Goal: Information Seeking & Learning: Learn about a topic

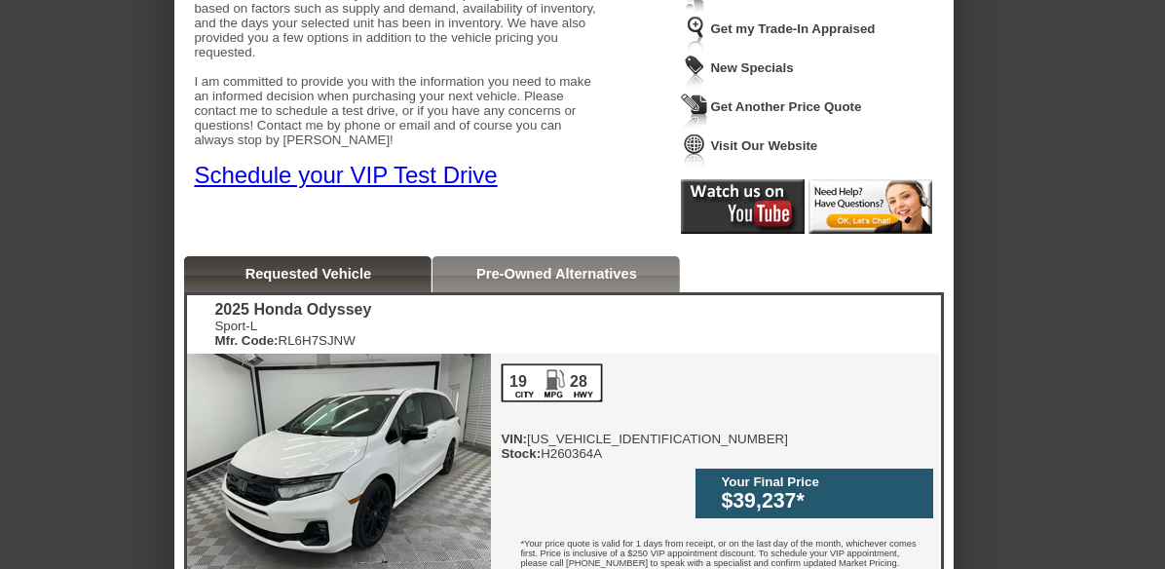
scroll to position [292, 0]
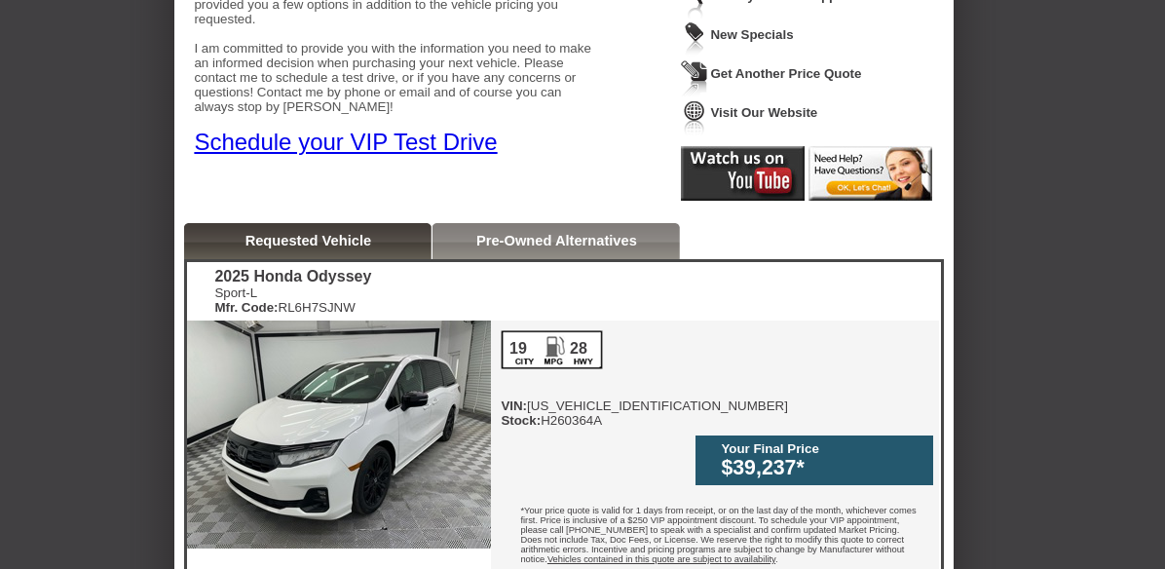
click at [519, 251] on div "Pre-Owned Alternatives" at bounding box center [555, 241] width 247 height 36
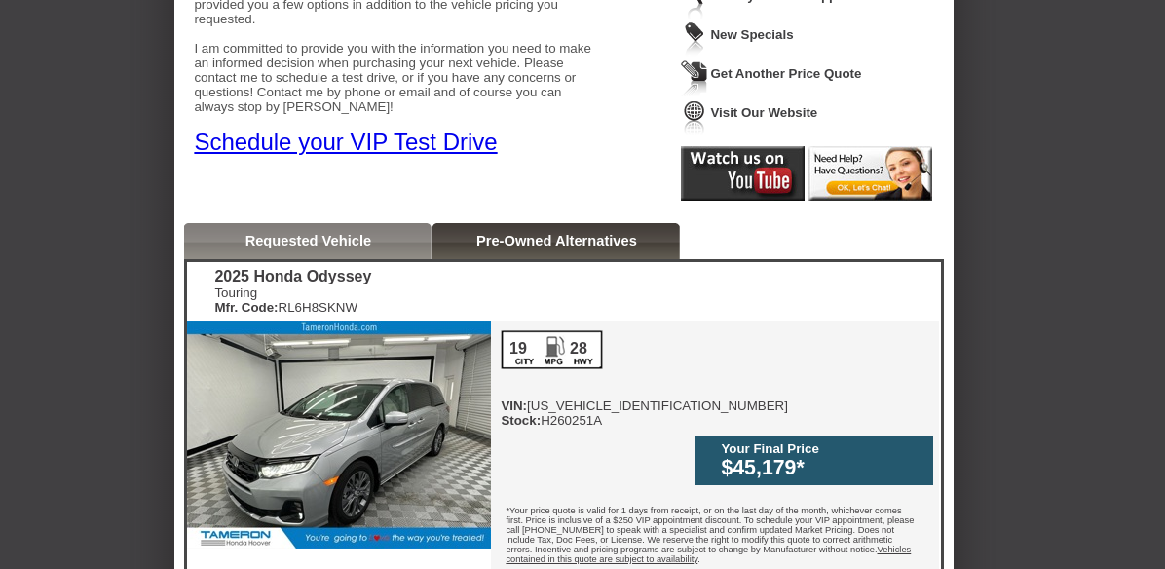
click at [361, 249] on div "Requested Vehicle" at bounding box center [307, 241] width 247 height 36
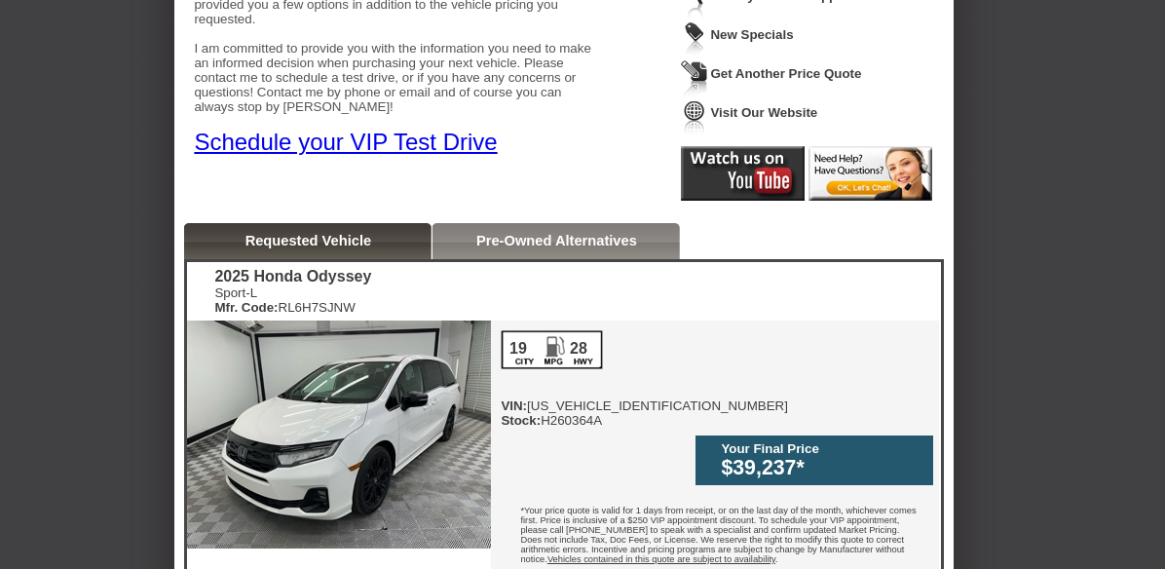
click at [362, 247] on link "Requested Vehicle" at bounding box center [308, 241] width 127 height 16
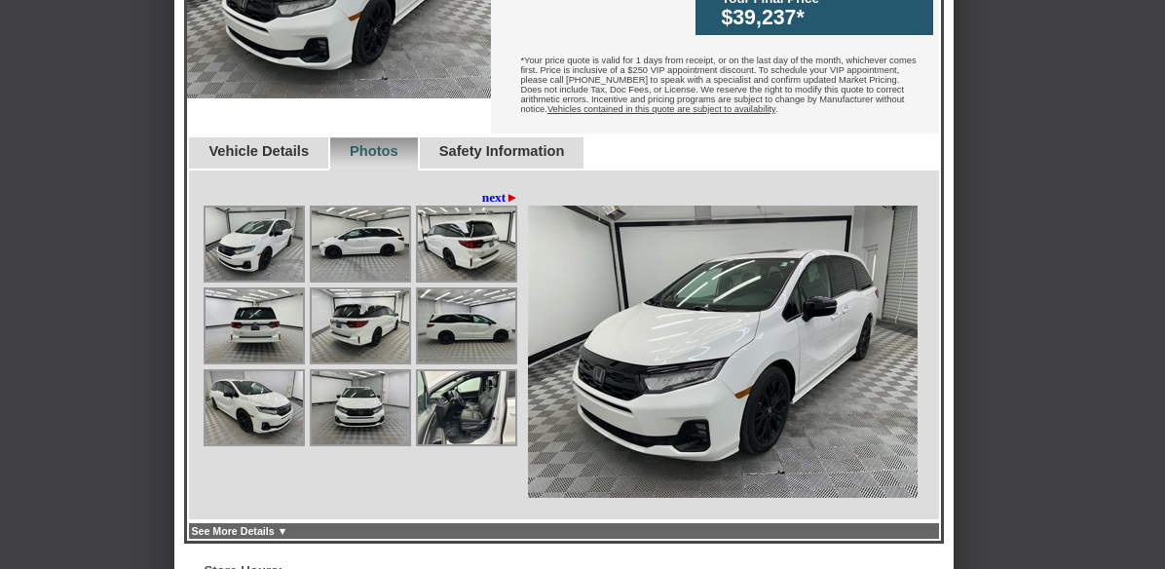
scroll to position [779, 0]
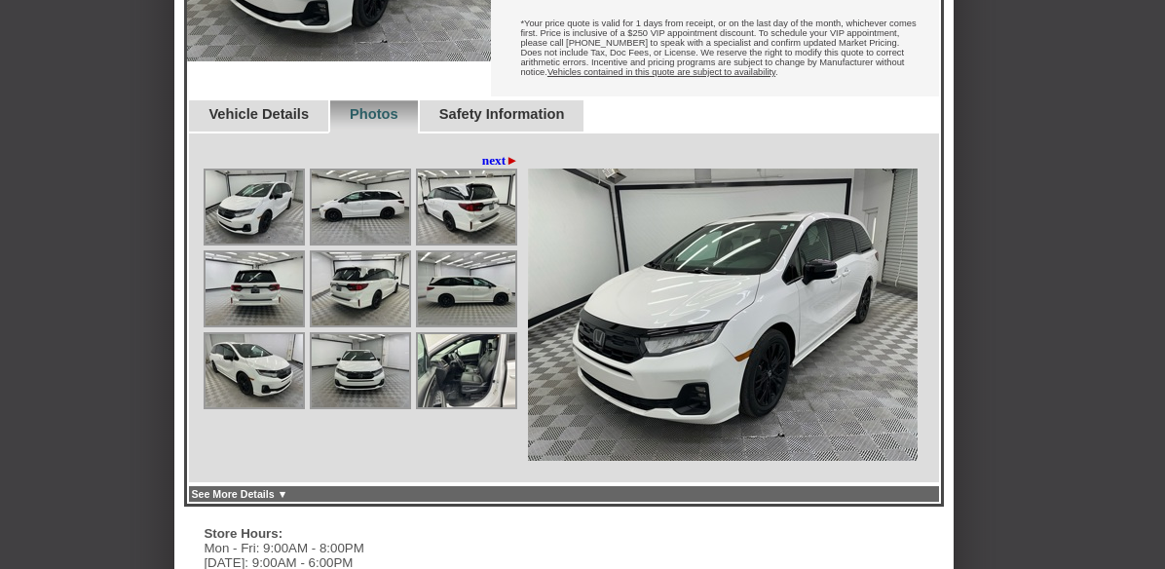
click at [287, 488] on link "See More Details ▼" at bounding box center [239, 494] width 96 height 12
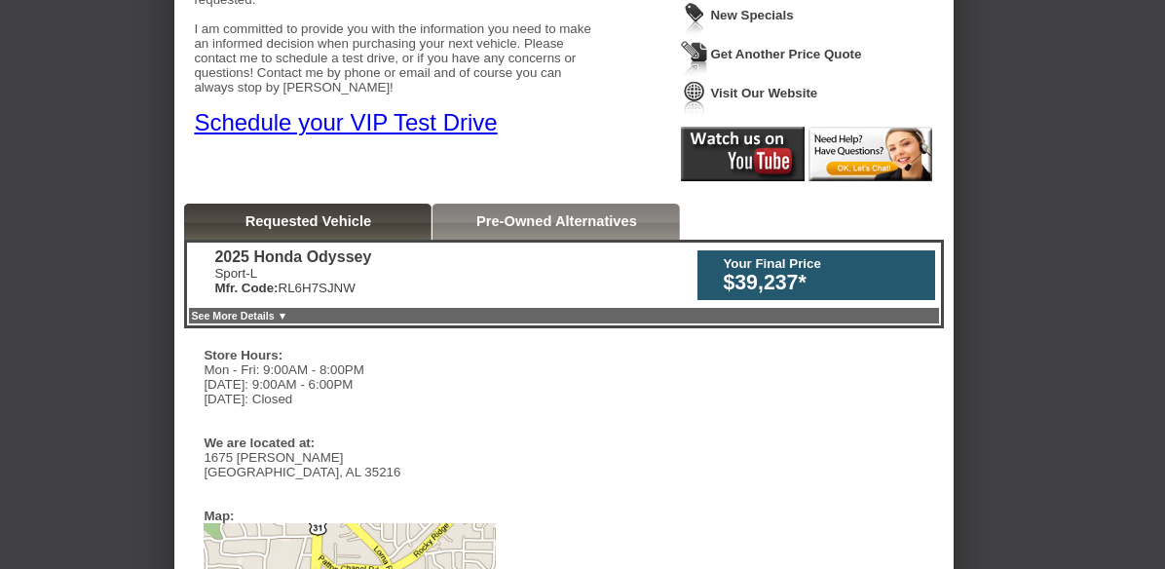
scroll to position [389, 0]
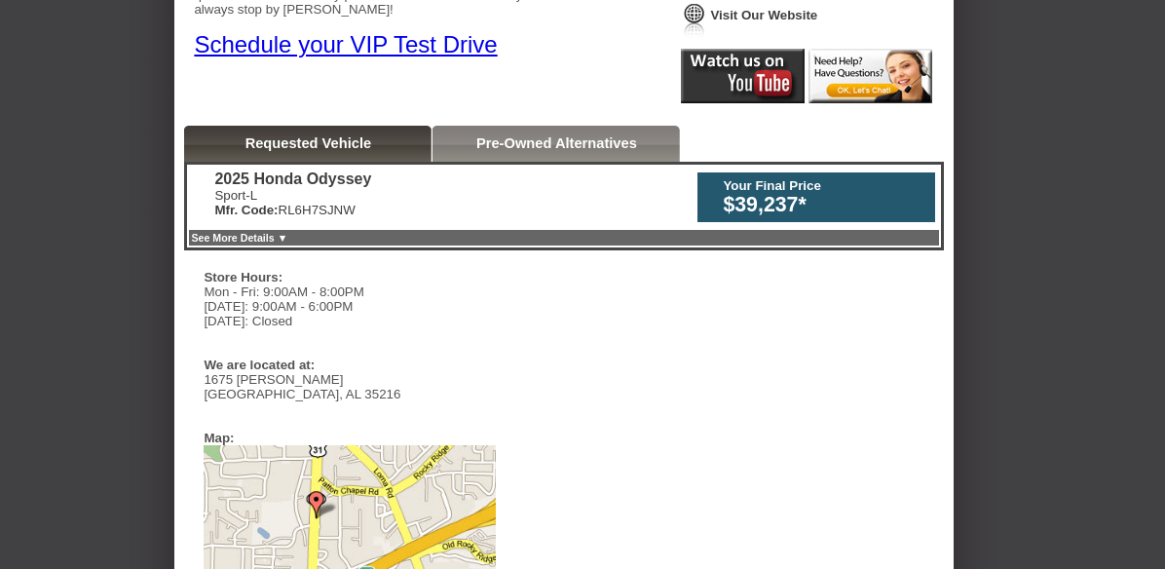
click at [287, 241] on link "See More Details ▼" at bounding box center [239, 238] width 96 height 12
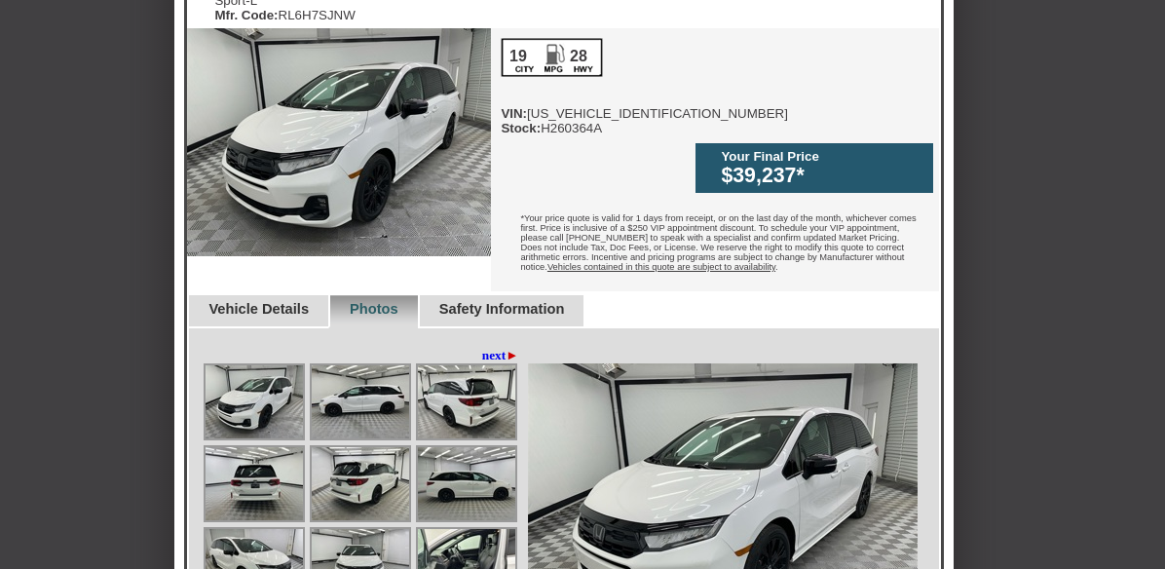
scroll to position [682, 0]
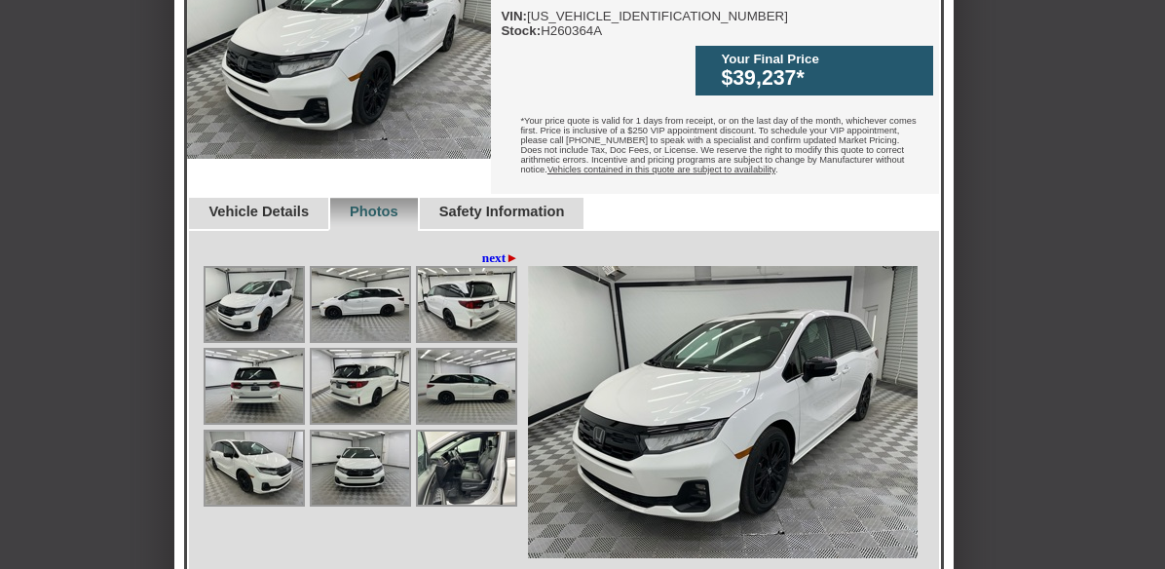
click at [260, 204] on link "Vehicle Details" at bounding box center [258, 212] width 100 height 16
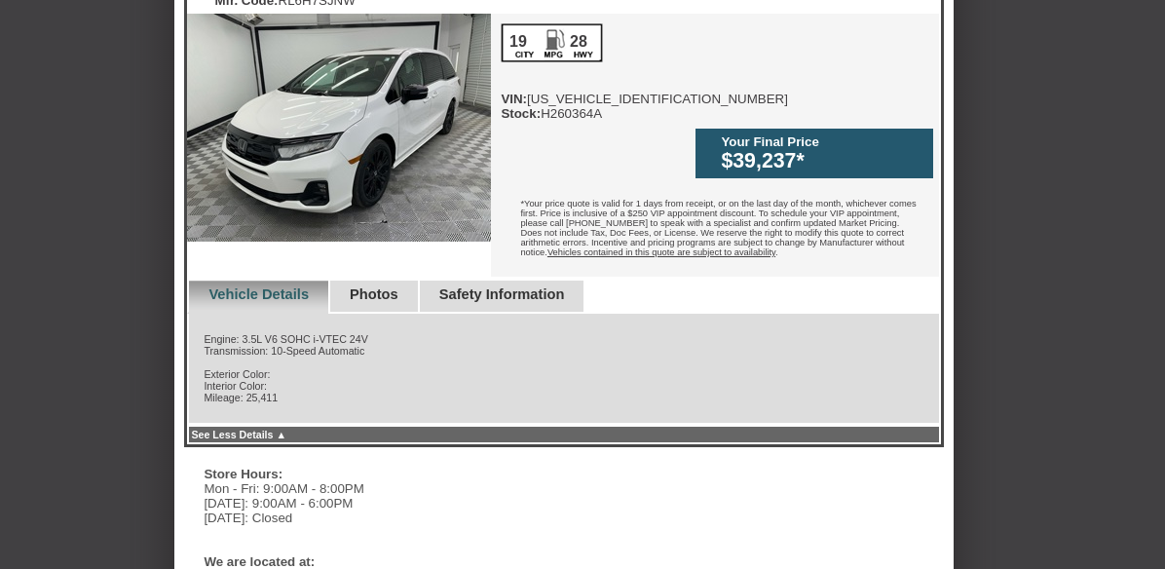
scroll to position [584, 0]
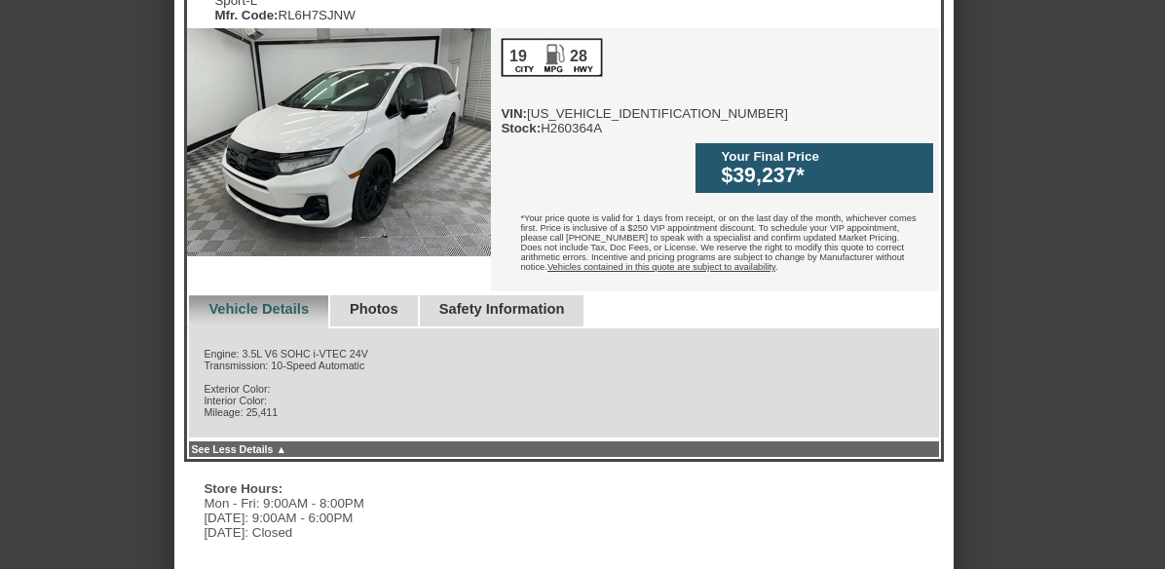
click at [398, 301] on link "Photos" at bounding box center [374, 309] width 49 height 16
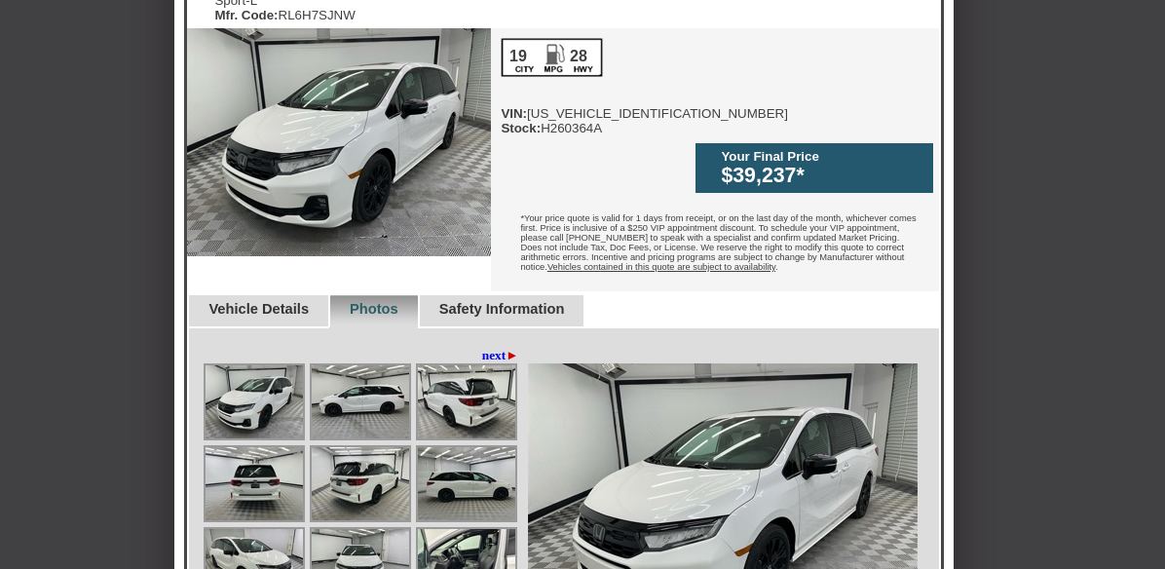
click at [513, 348] on span "►" at bounding box center [511, 355] width 13 height 15
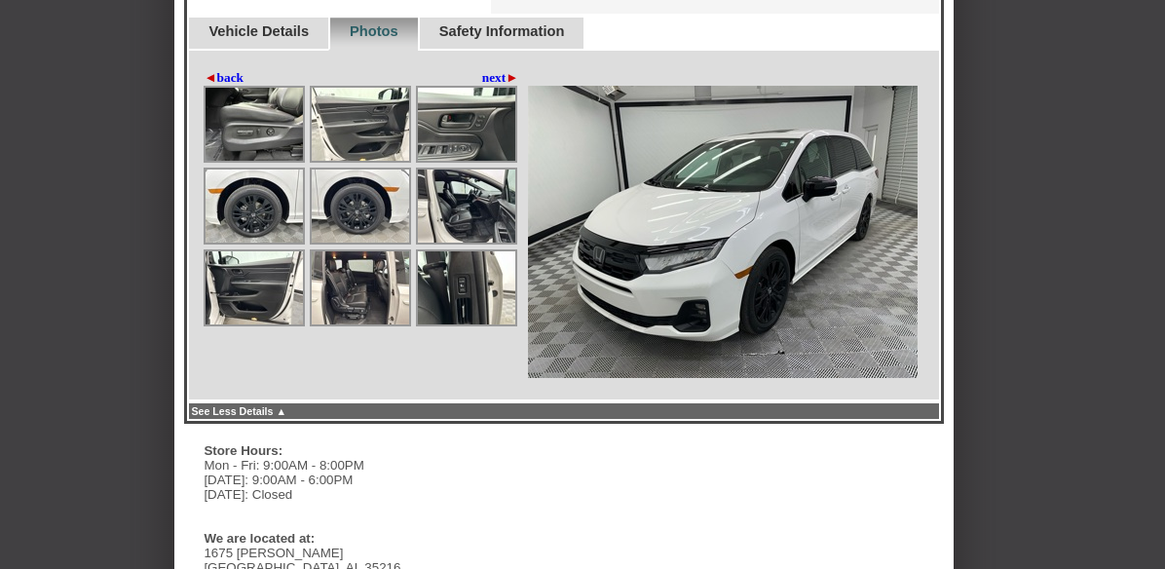
scroll to position [876, 0]
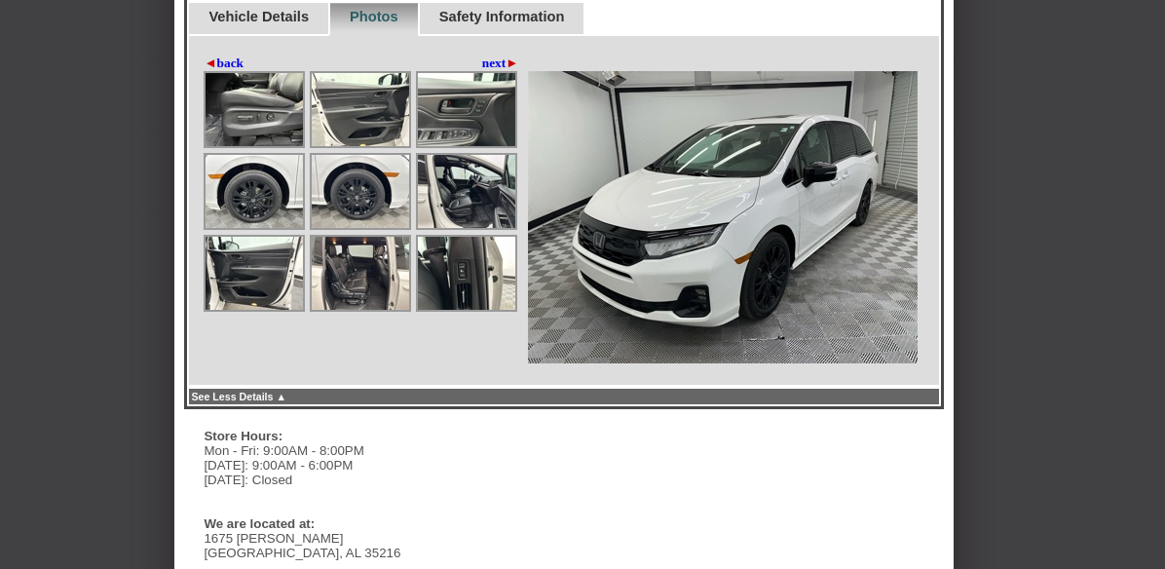
click at [510, 56] on span "►" at bounding box center [511, 63] width 13 height 15
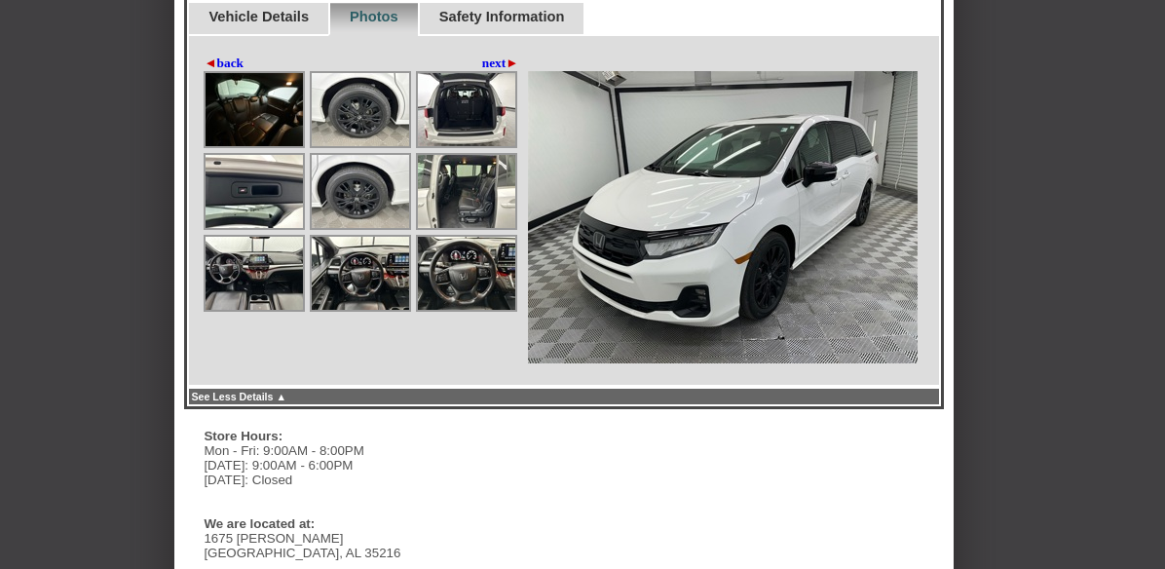
click at [510, 56] on span "►" at bounding box center [511, 63] width 13 height 15
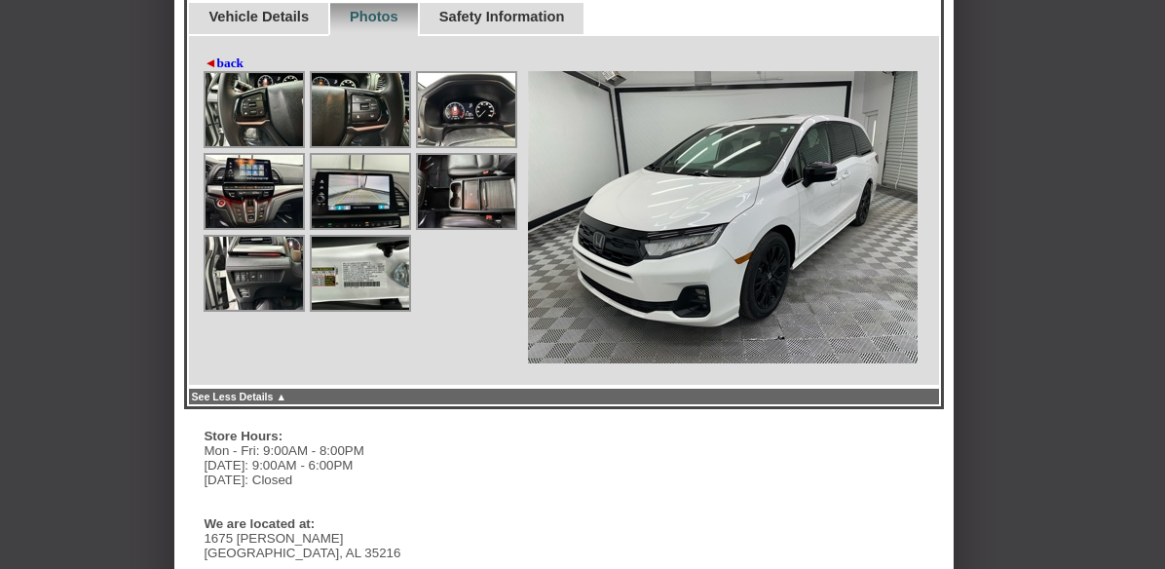
click at [218, 56] on link "◄ back" at bounding box center [224, 64] width 40 height 16
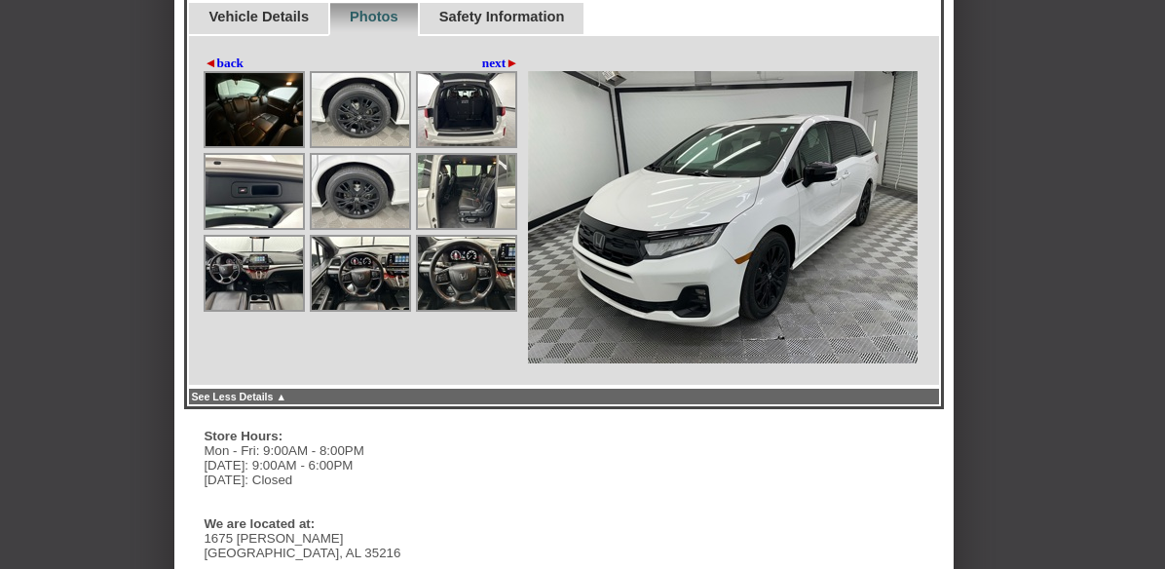
click at [218, 56] on link "◄ back" at bounding box center [224, 64] width 40 height 16
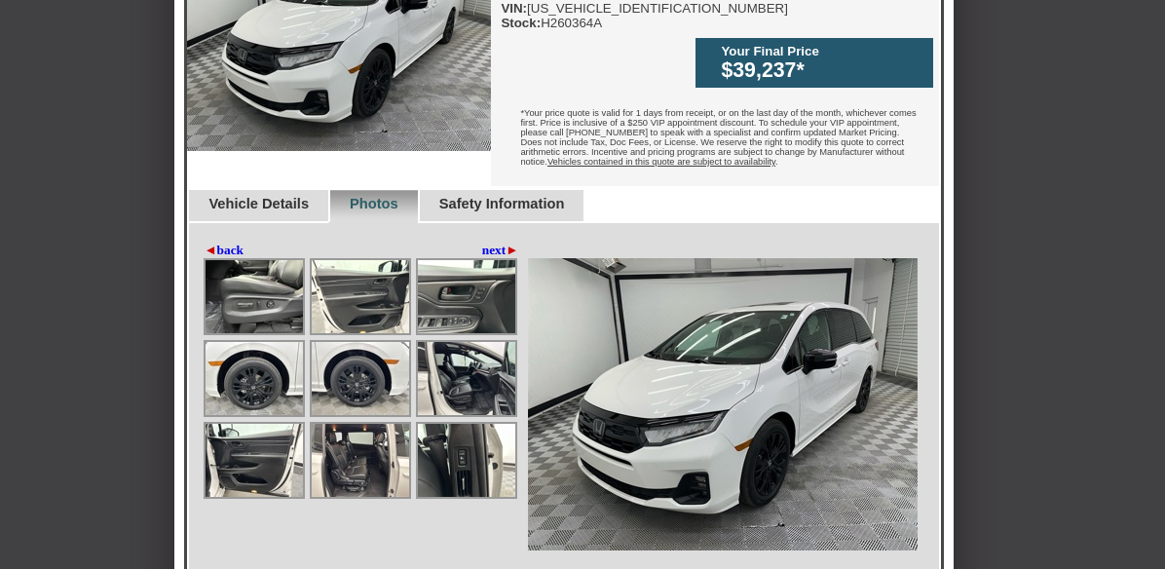
scroll to position [682, 0]
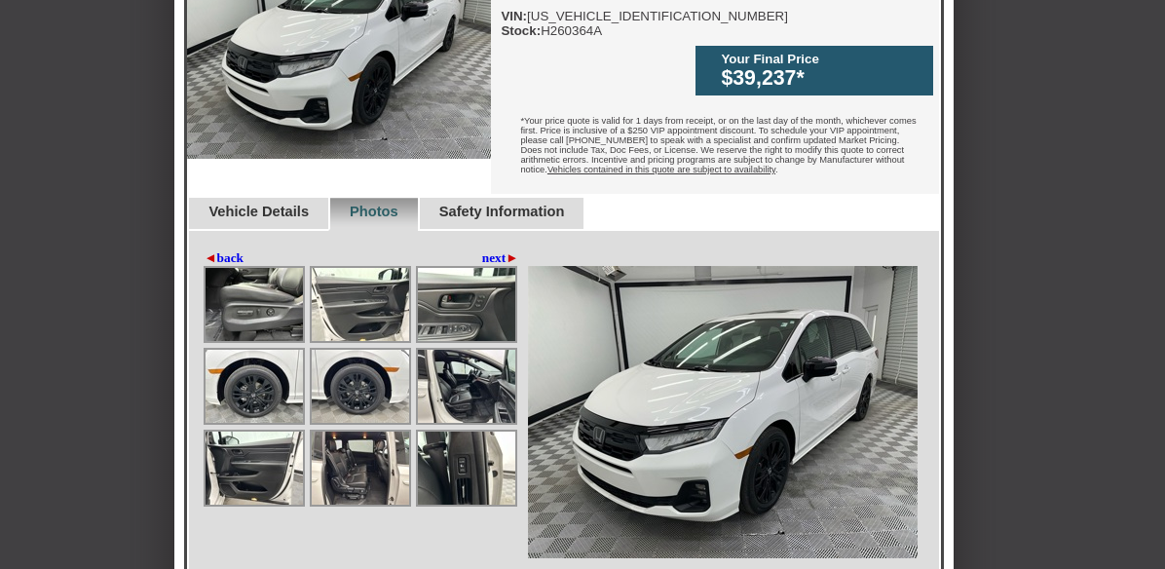
click at [534, 204] on link "Safety Information" at bounding box center [502, 212] width 126 height 16
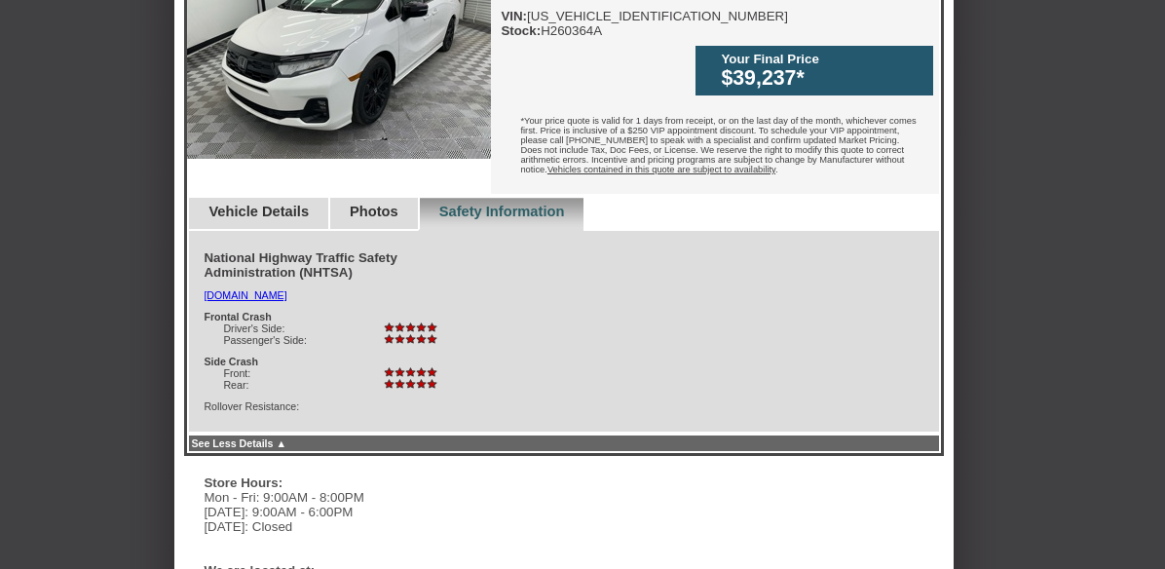
scroll to position [779, 0]
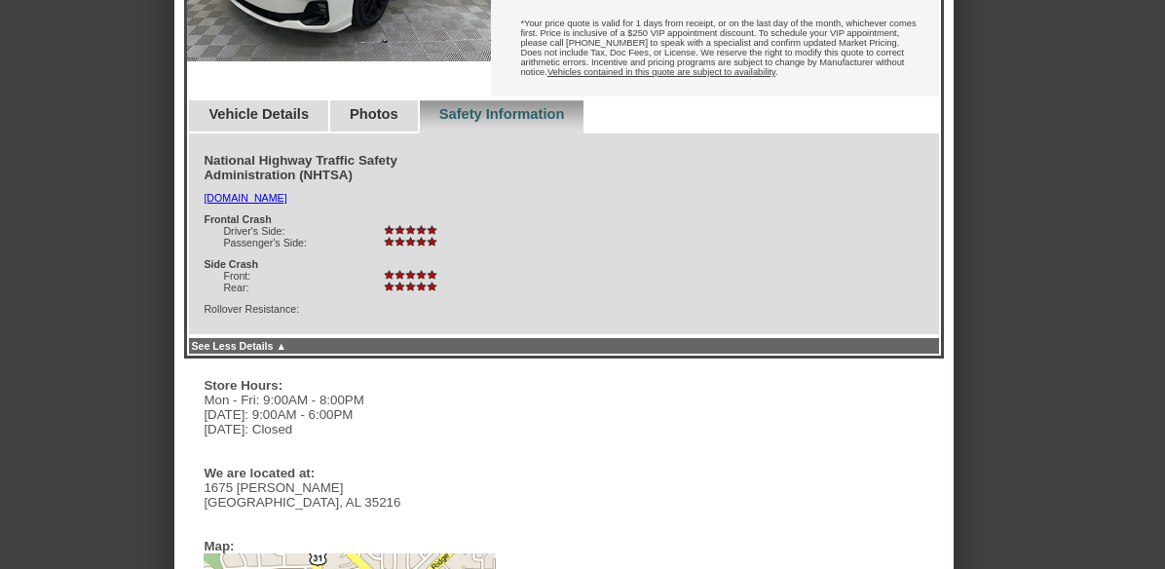
click at [320, 303] on div "Rollover Resistance:" at bounding box center [325, 309] width 243 height 12
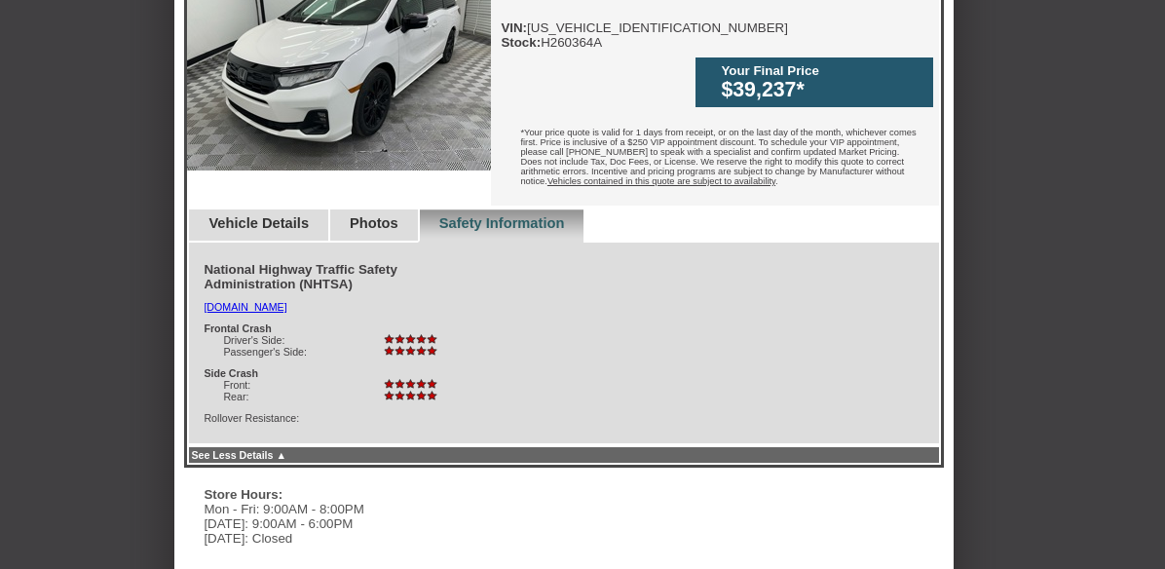
scroll to position [584, 0]
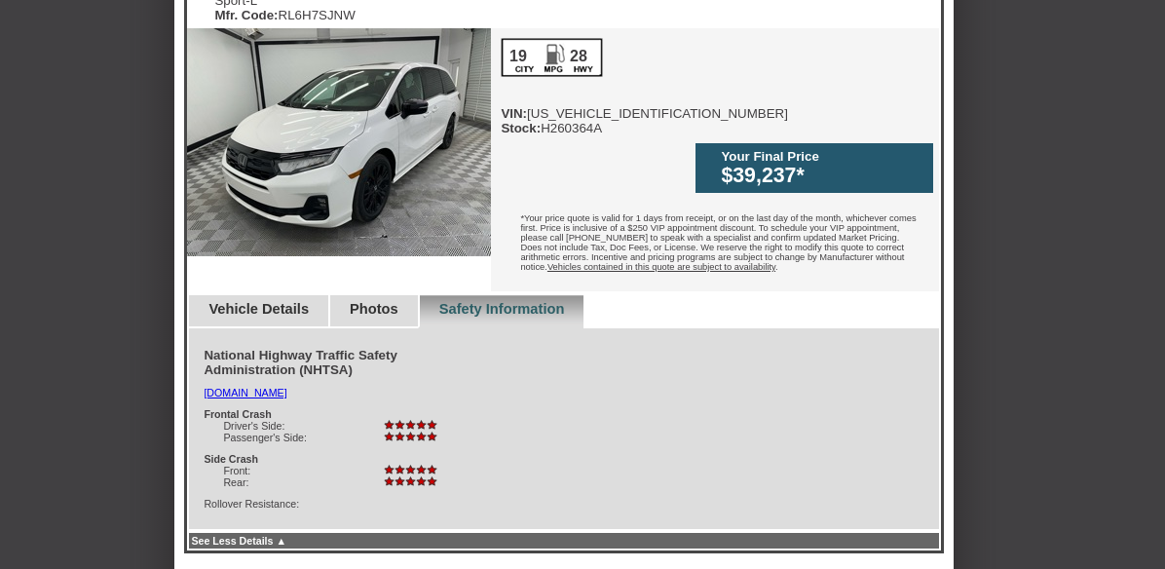
click at [394, 301] on link "Photos" at bounding box center [374, 309] width 49 height 16
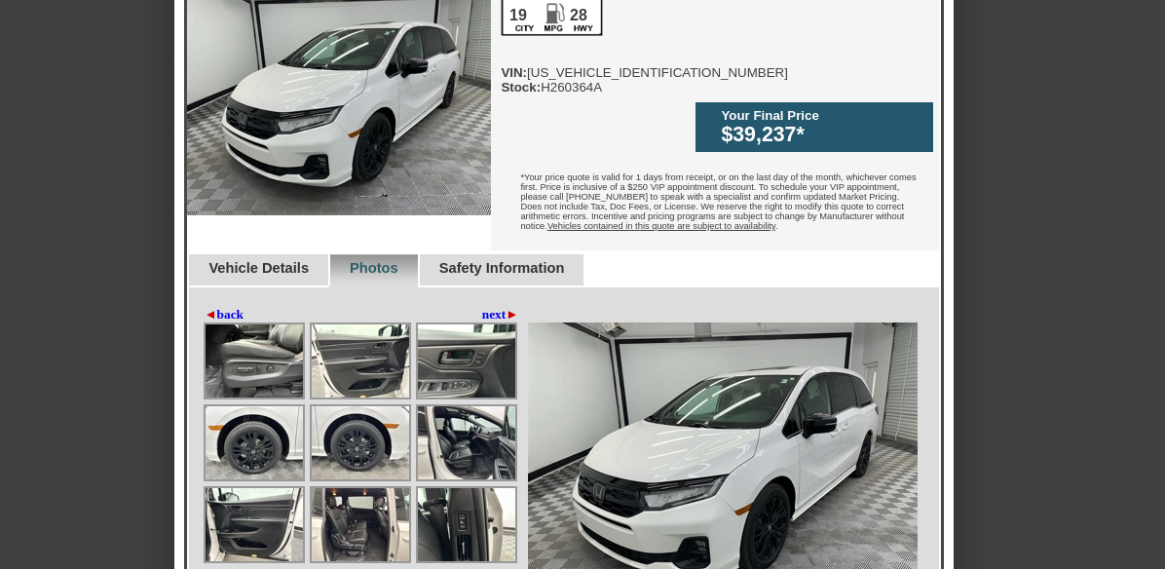
scroll to position [682, 0]
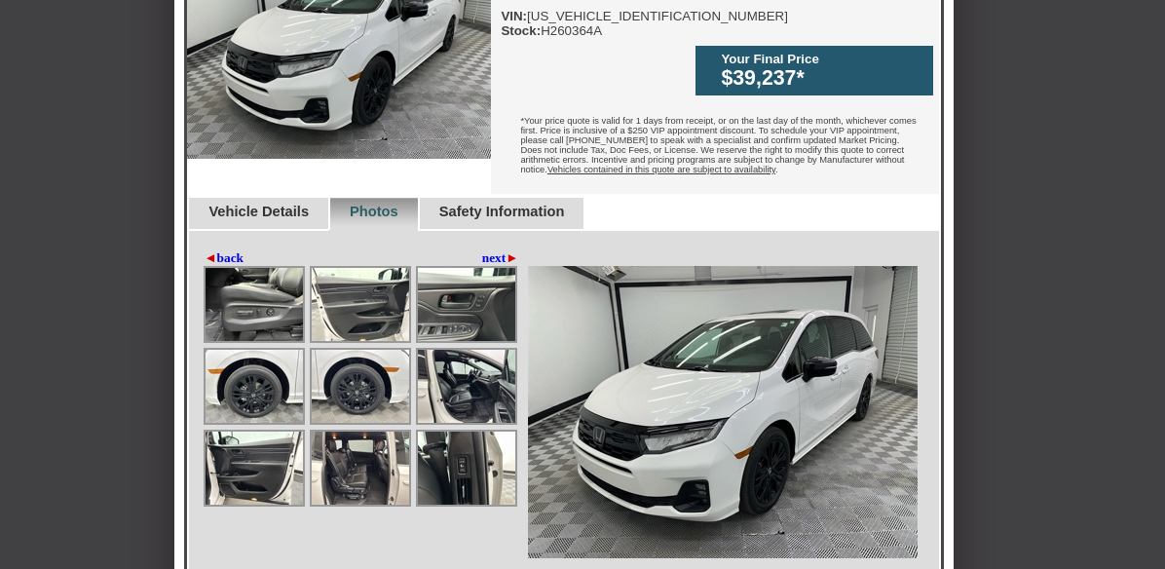
click at [514, 250] on span "►" at bounding box center [511, 257] width 13 height 15
click at [511, 250] on span "►" at bounding box center [511, 257] width 13 height 15
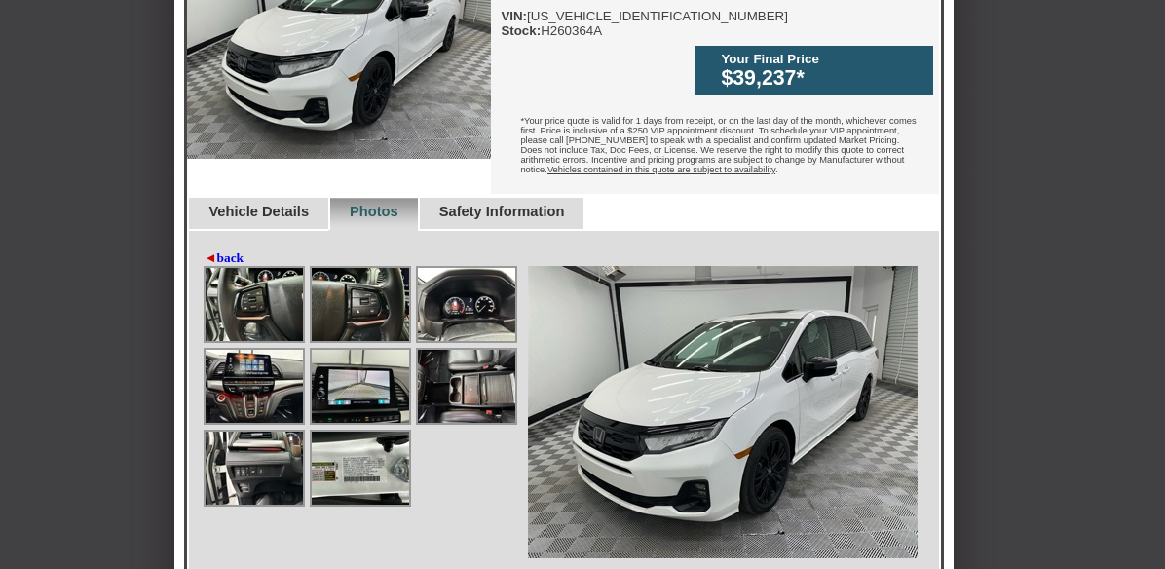
click at [261, 268] on img at bounding box center [253, 304] width 97 height 73
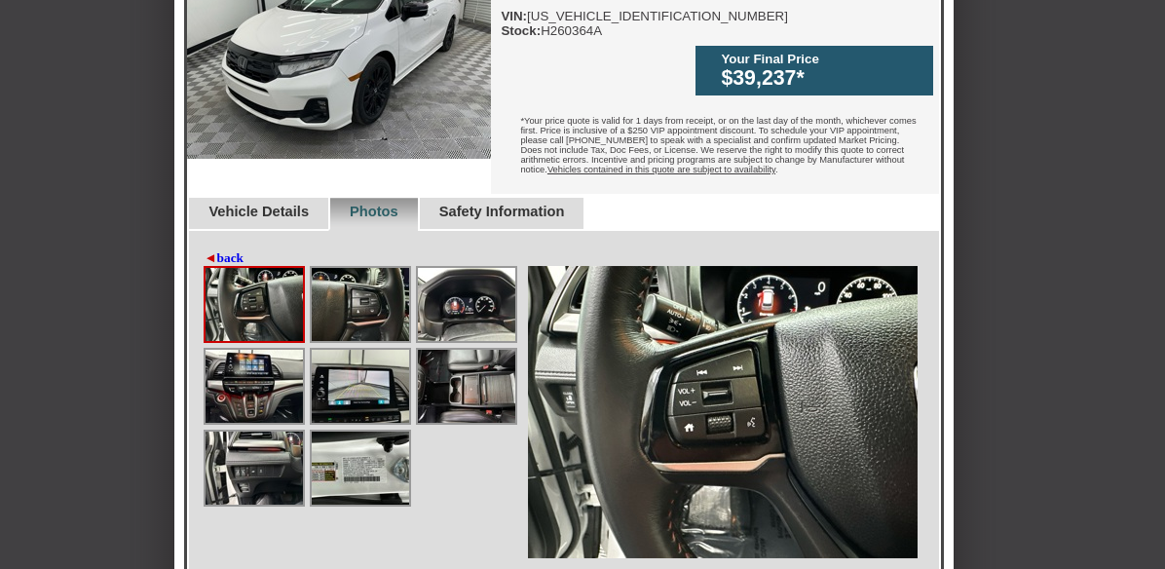
click at [378, 286] on img at bounding box center [360, 304] width 97 height 73
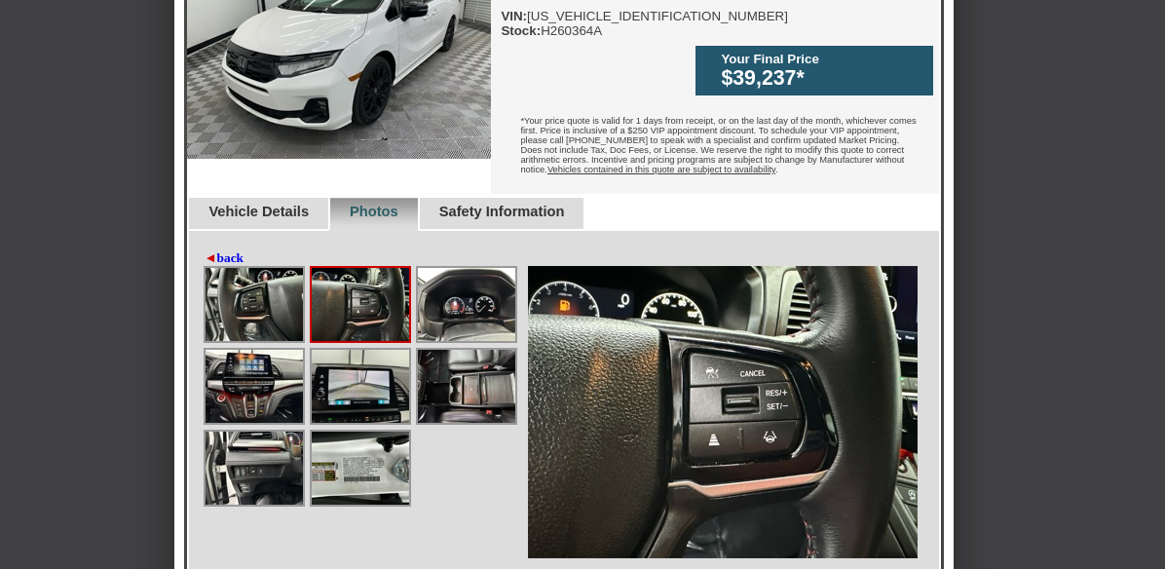
click at [457, 285] on img at bounding box center [466, 304] width 97 height 73
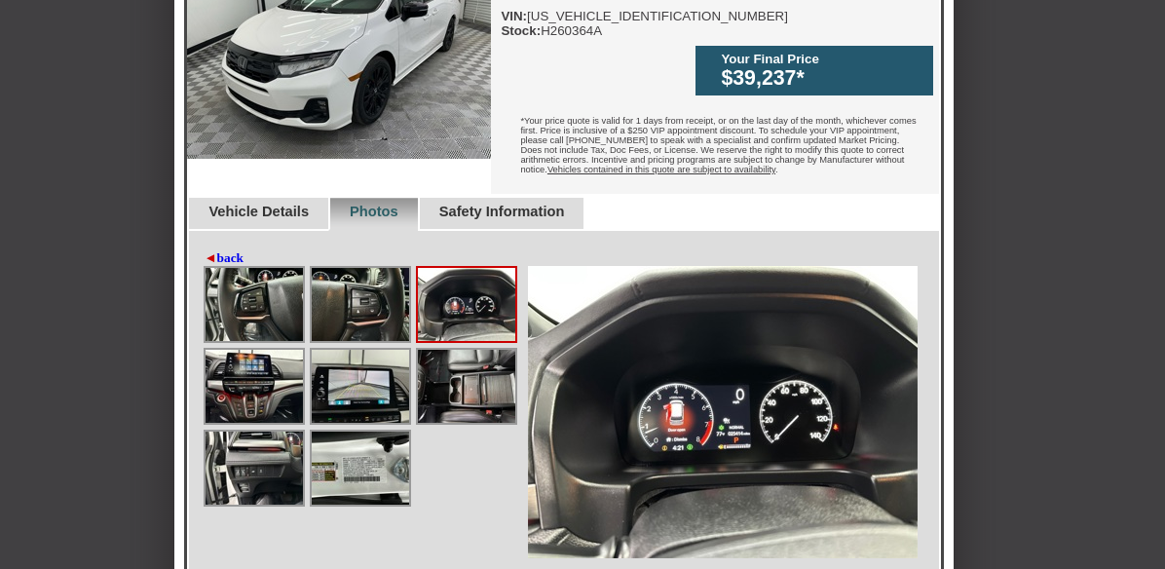
click at [256, 350] on img at bounding box center [253, 386] width 97 height 73
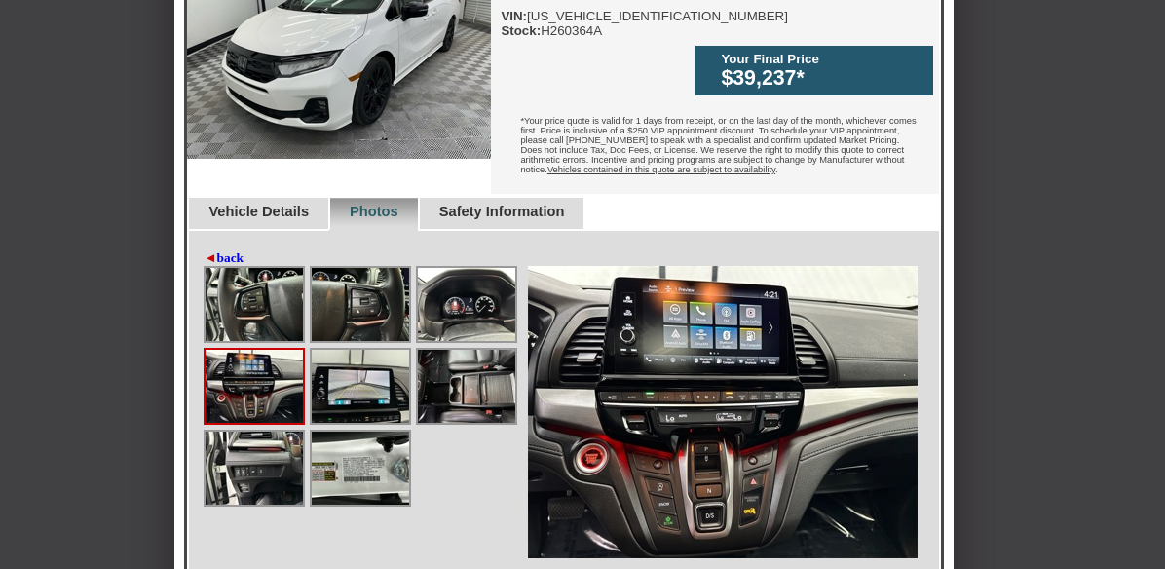
click at [359, 359] on img at bounding box center [360, 386] width 97 height 73
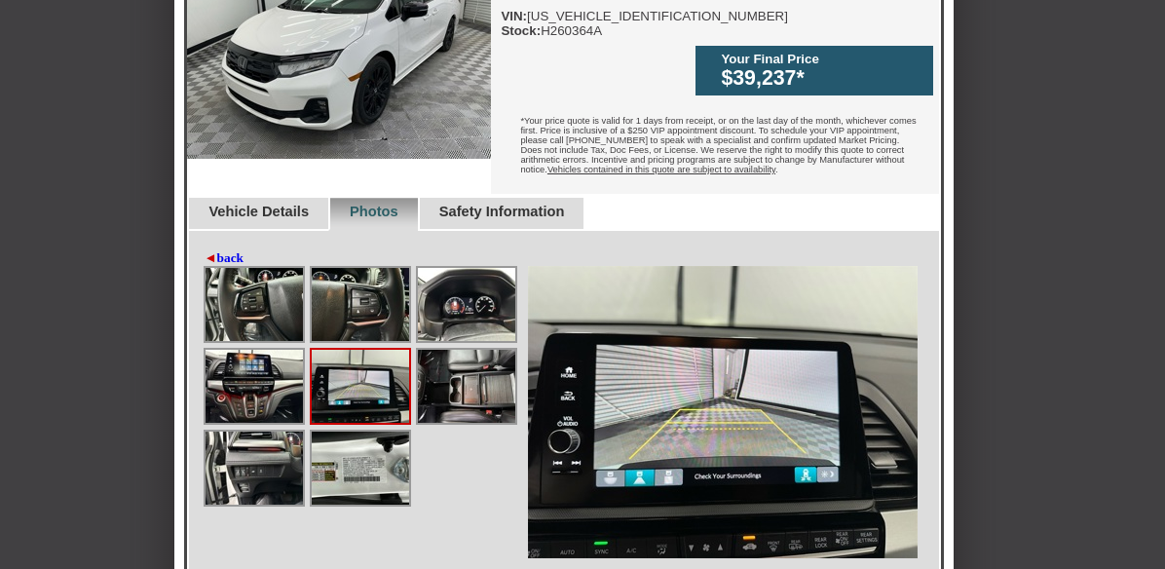
click at [464, 366] on img at bounding box center [466, 386] width 97 height 73
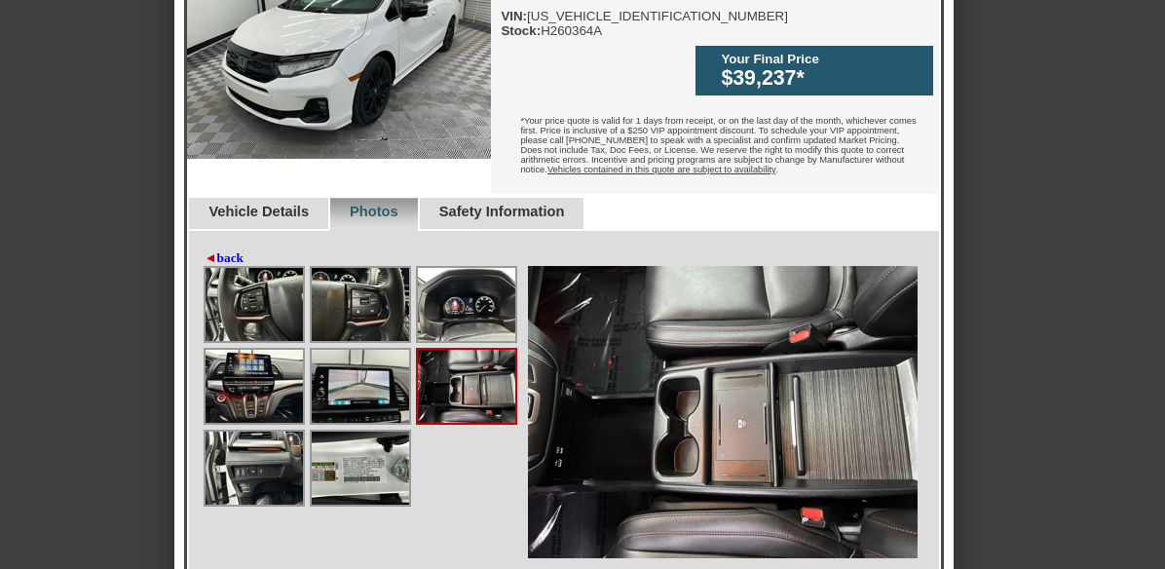
click at [263, 431] on img at bounding box center [253, 467] width 97 height 73
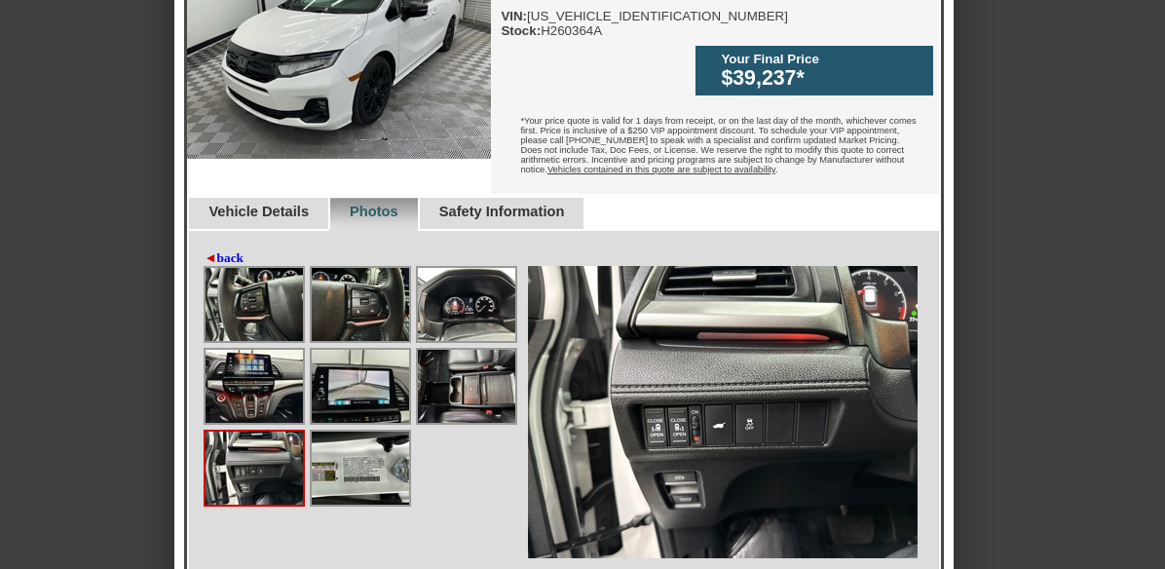
click at [357, 439] on img at bounding box center [360, 467] width 97 height 73
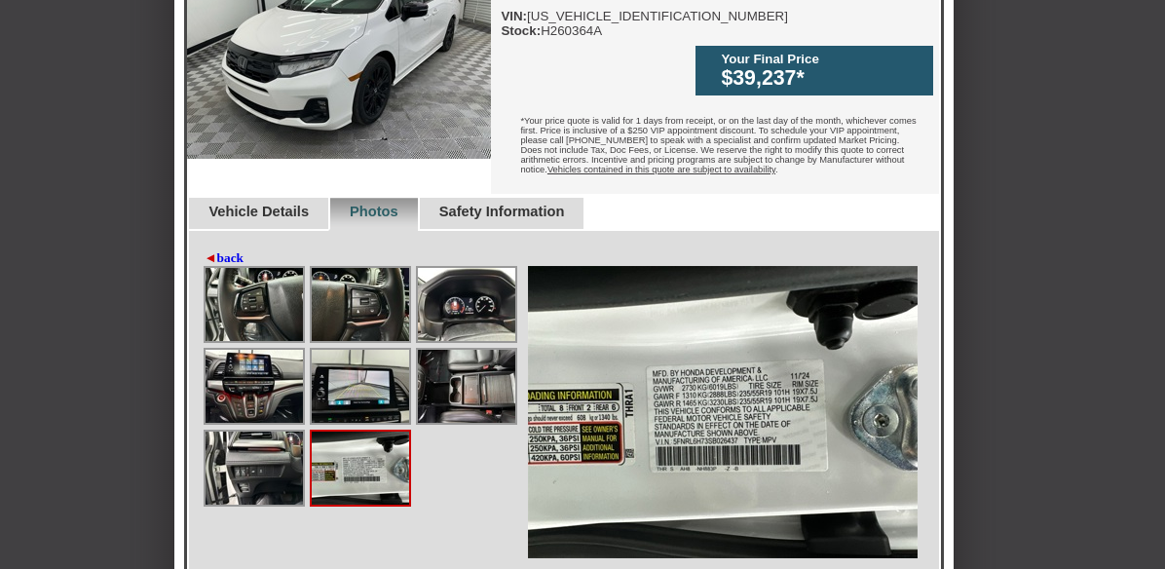
click at [211, 250] on span "◄" at bounding box center [210, 257] width 13 height 15
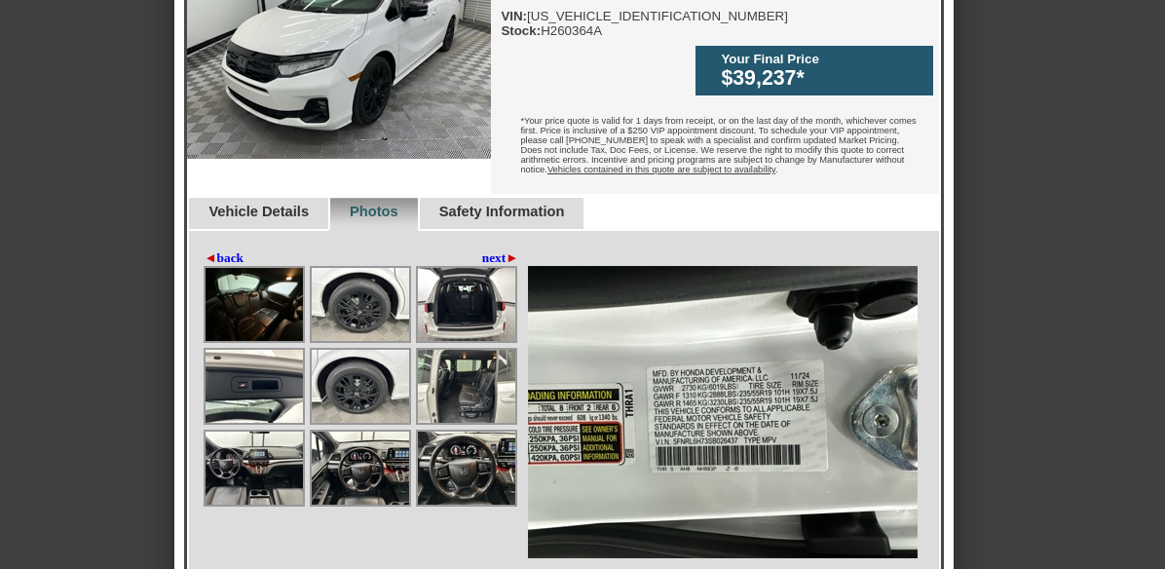
click at [463, 282] on img at bounding box center [466, 304] width 97 height 73
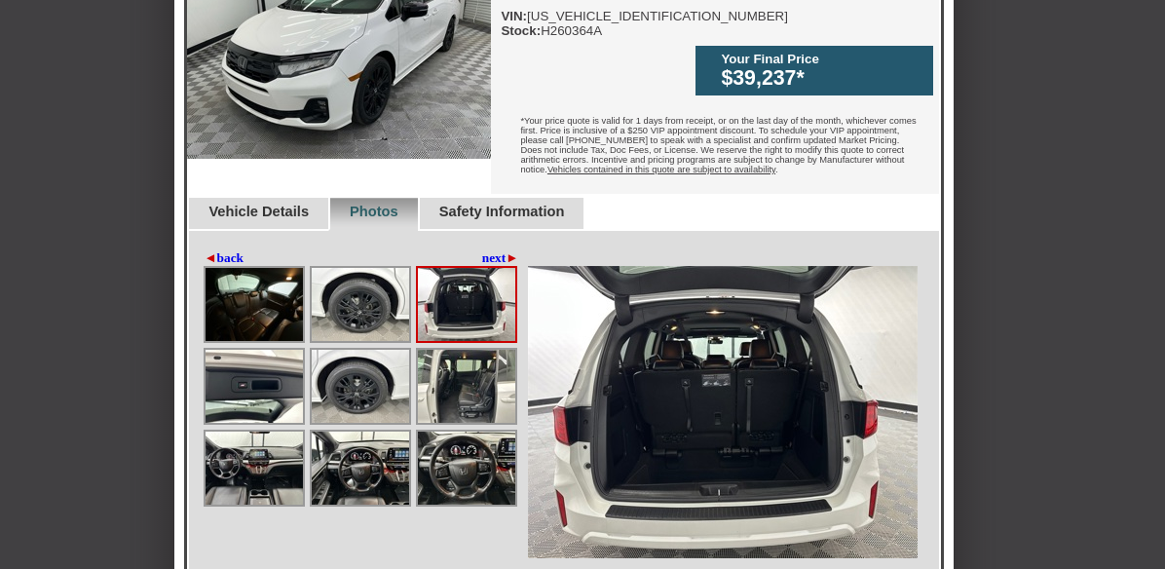
click at [381, 291] on img at bounding box center [360, 304] width 97 height 73
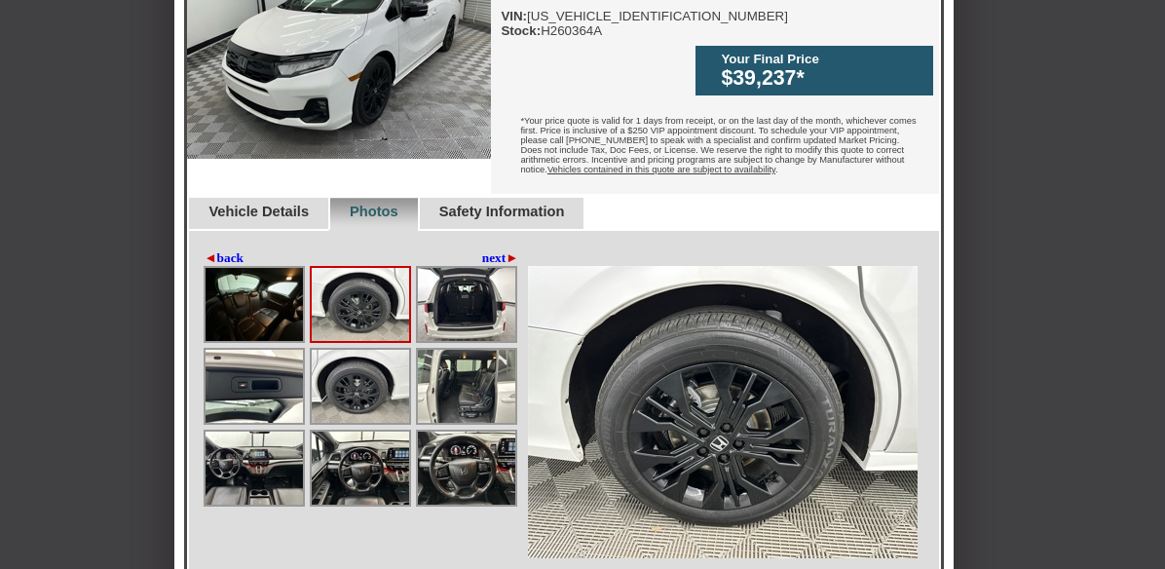
click at [262, 272] on img at bounding box center [253, 304] width 97 height 73
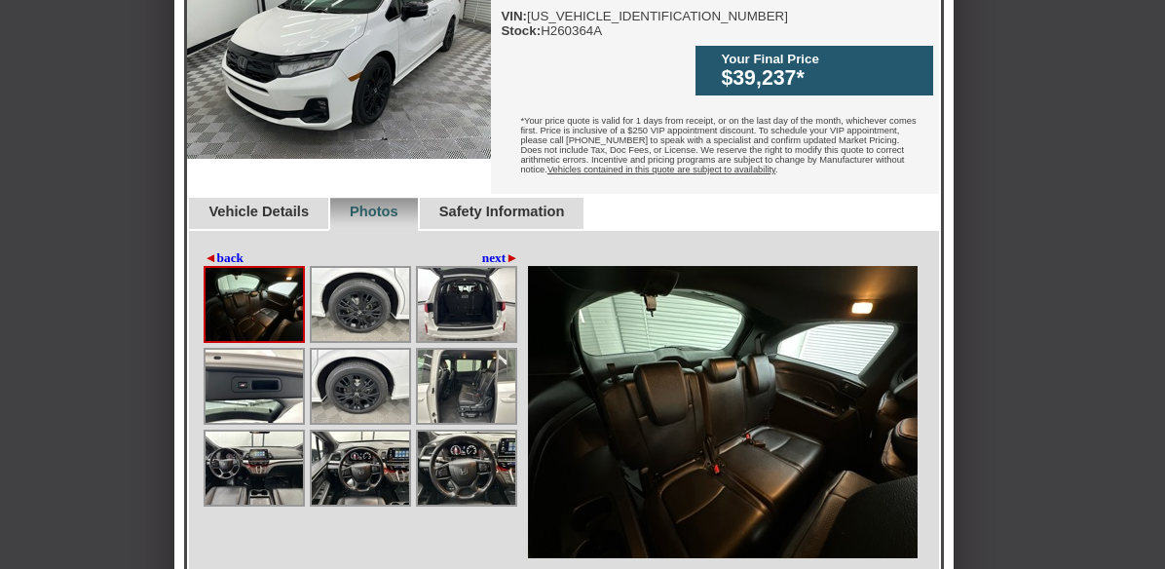
click at [465, 368] on img at bounding box center [466, 386] width 97 height 73
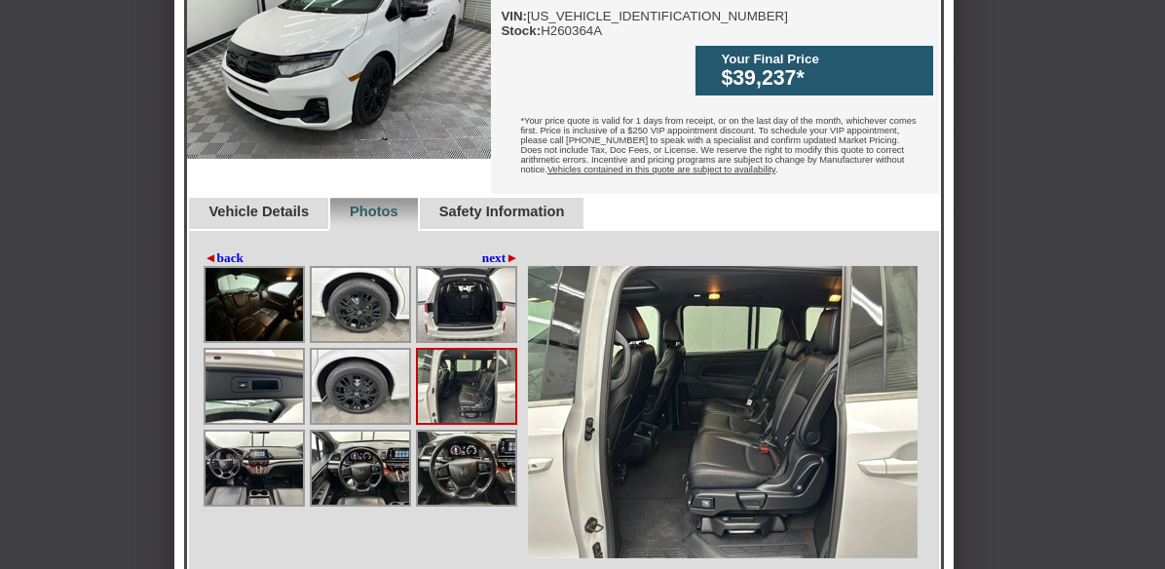
click at [346, 367] on img at bounding box center [360, 386] width 97 height 73
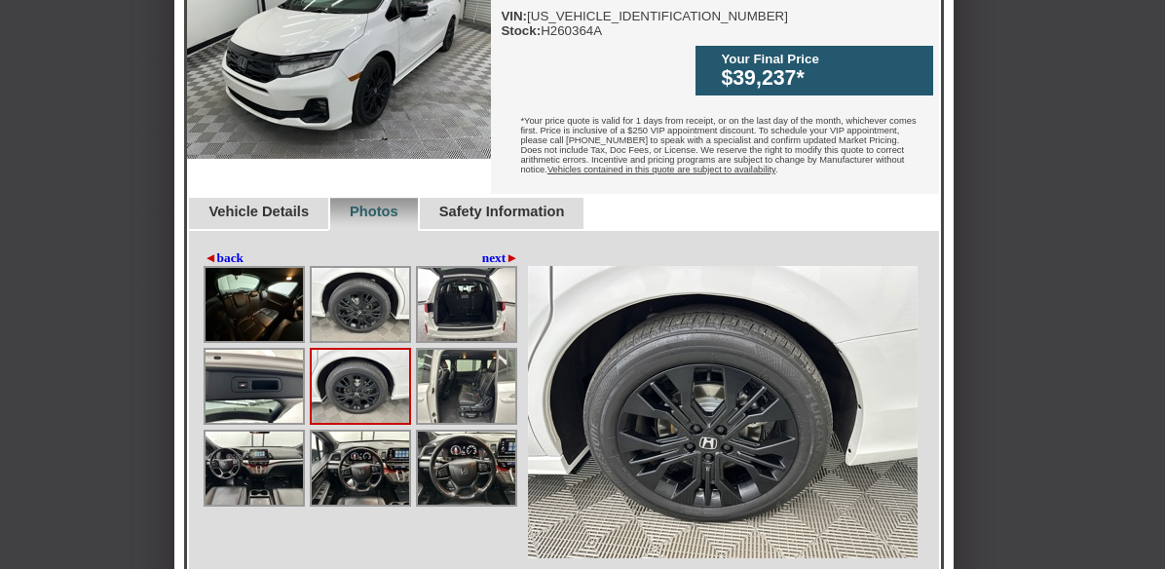
click at [270, 366] on img at bounding box center [253, 386] width 97 height 73
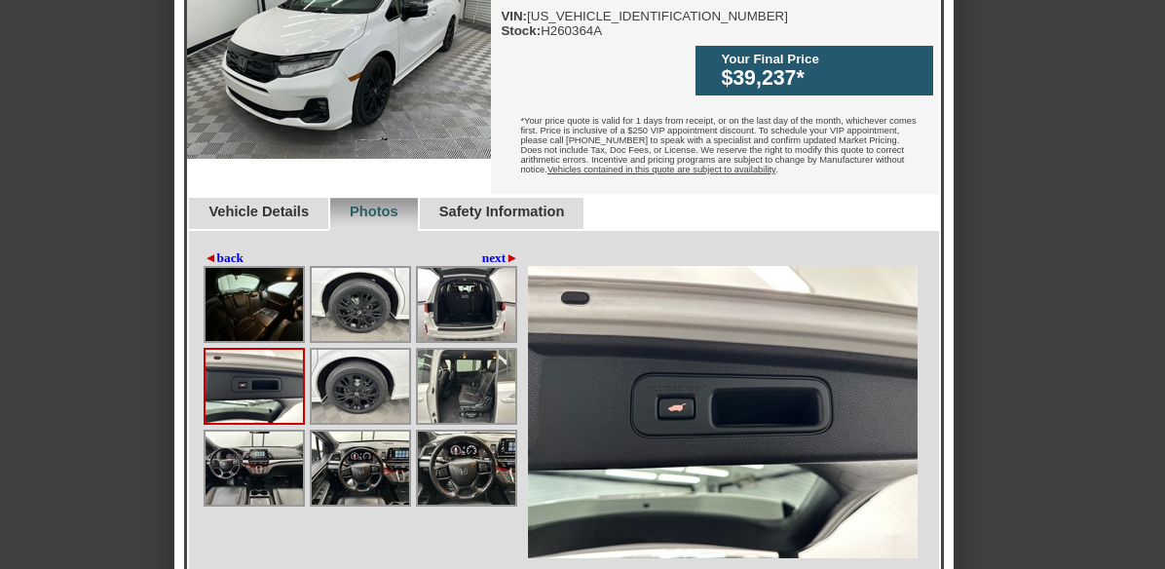
click at [266, 431] on img at bounding box center [253, 467] width 97 height 73
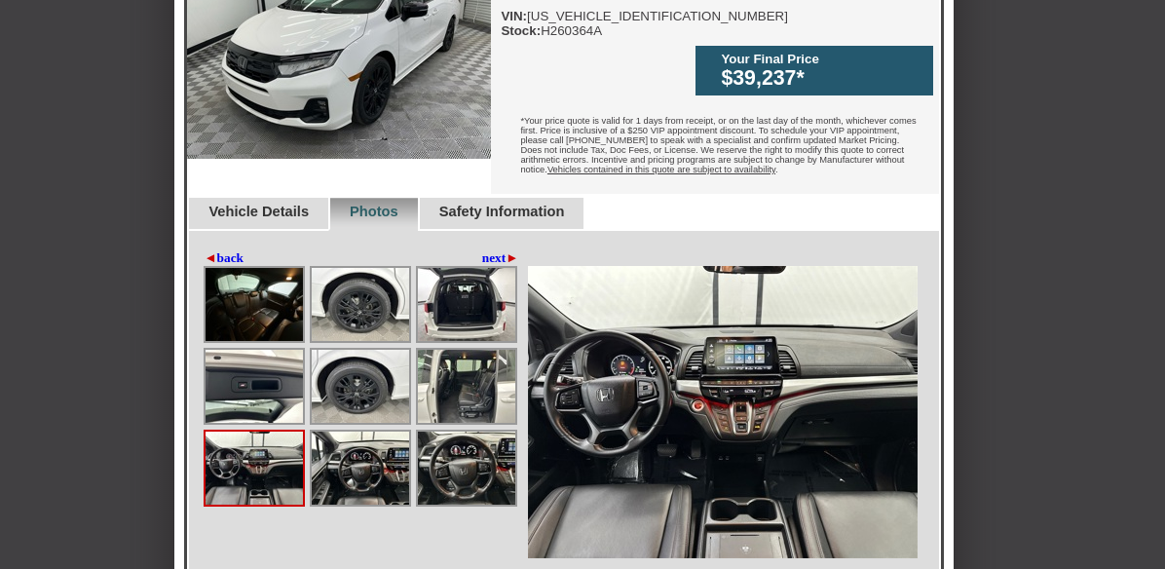
click at [375, 453] on img at bounding box center [360, 467] width 97 height 73
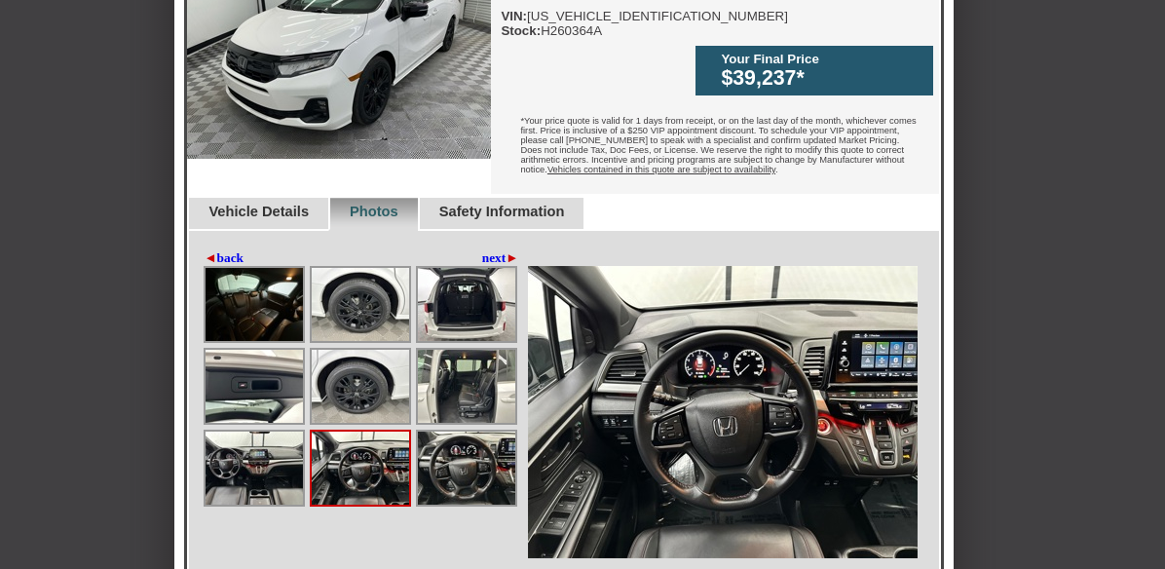
click at [474, 450] on img at bounding box center [466, 467] width 97 height 73
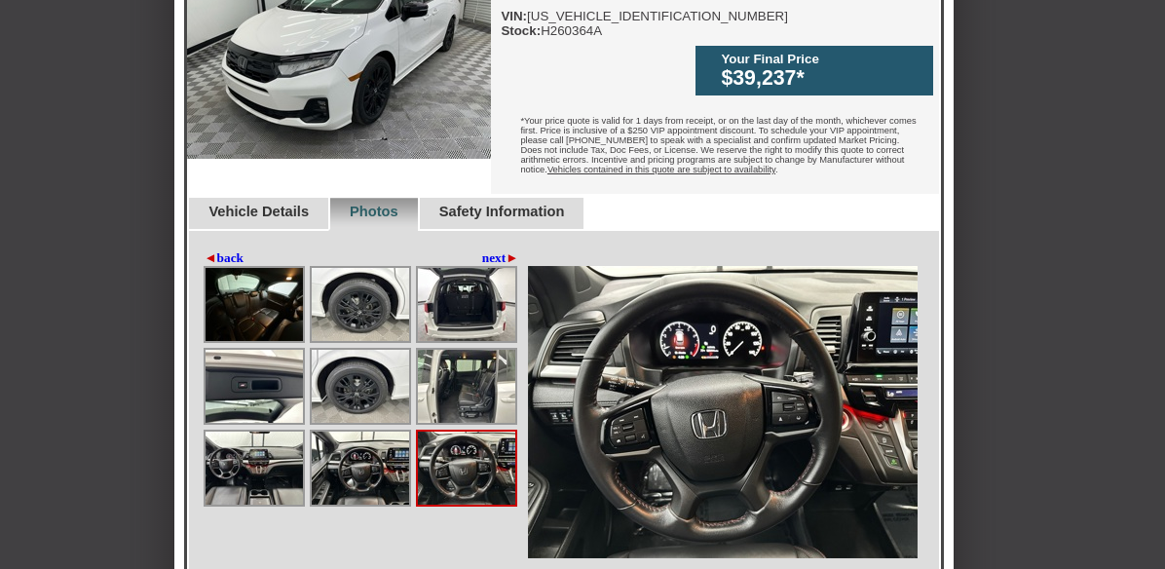
click at [217, 250] on link "◄ back" at bounding box center [224, 258] width 40 height 16
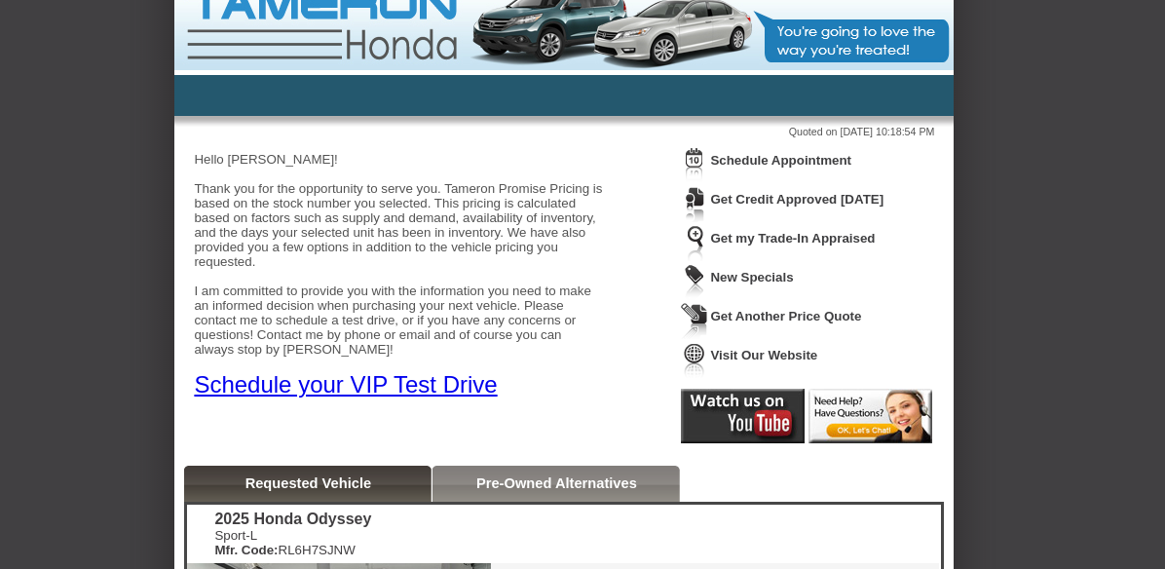
scroll to position [0, 0]
